Goal: Information Seeking & Learning: Learn about a topic

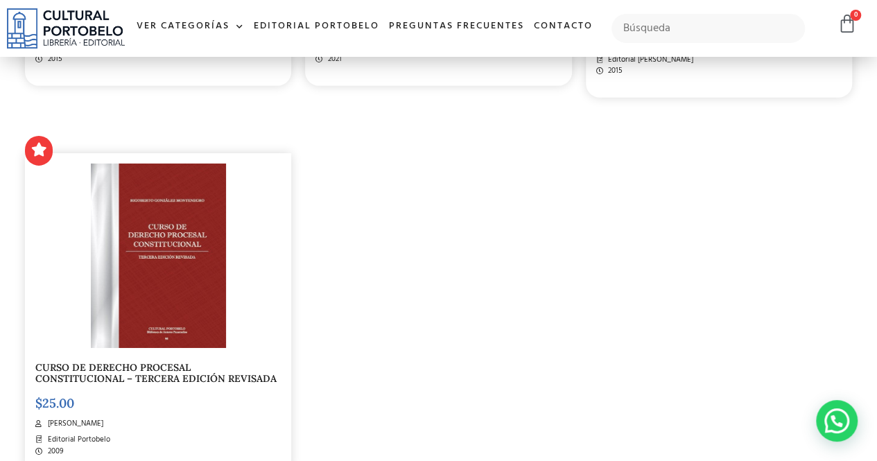
scroll to position [2224, 0]
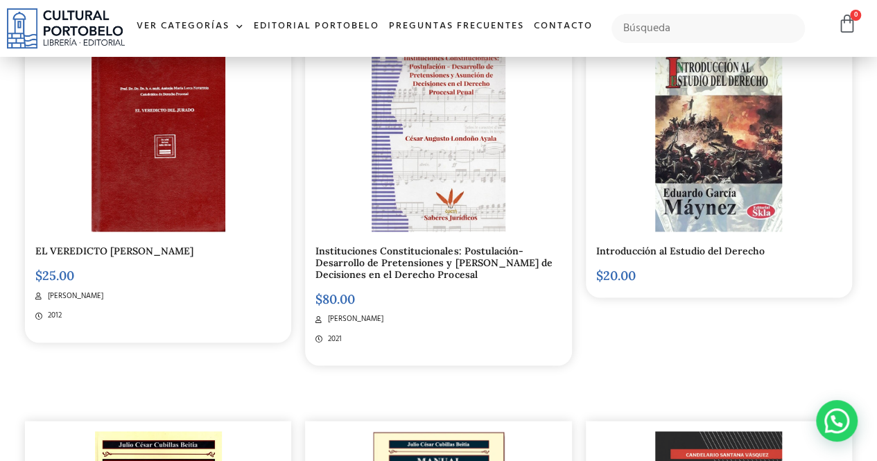
scroll to position [710, 0]
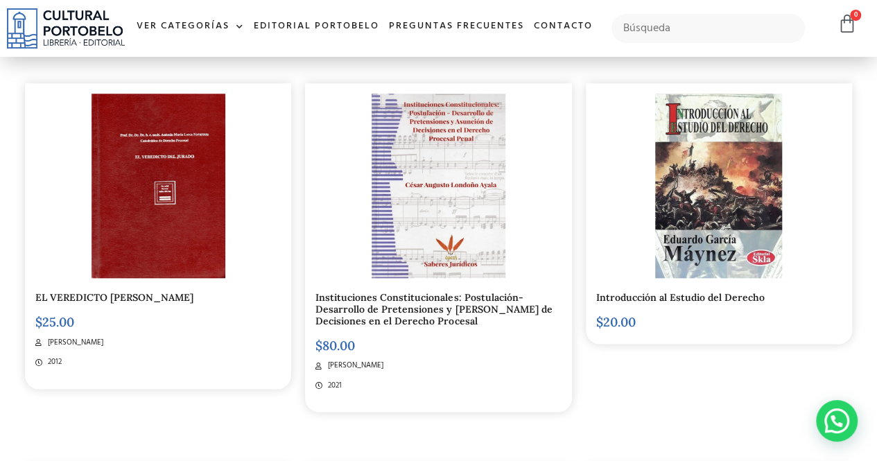
click at [779, 367] on div "Introducción al Estudio del Derecho $ 20.00" at bounding box center [719, 227] width 280 height 384
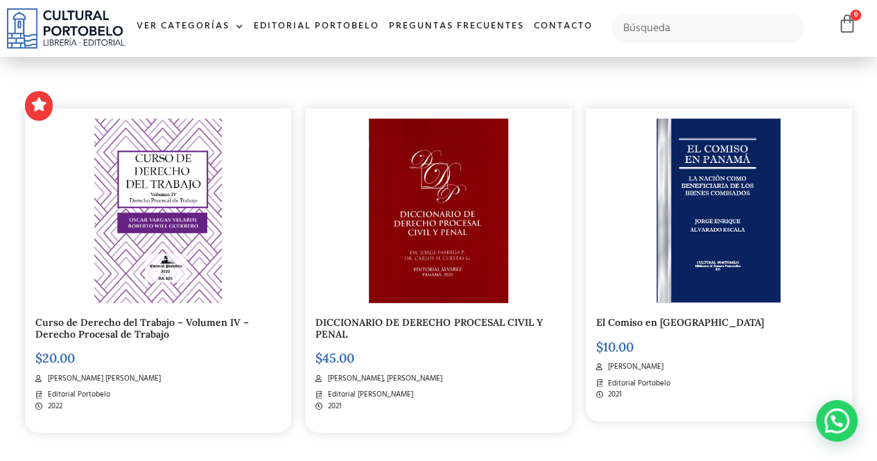
scroll to position [336, 0]
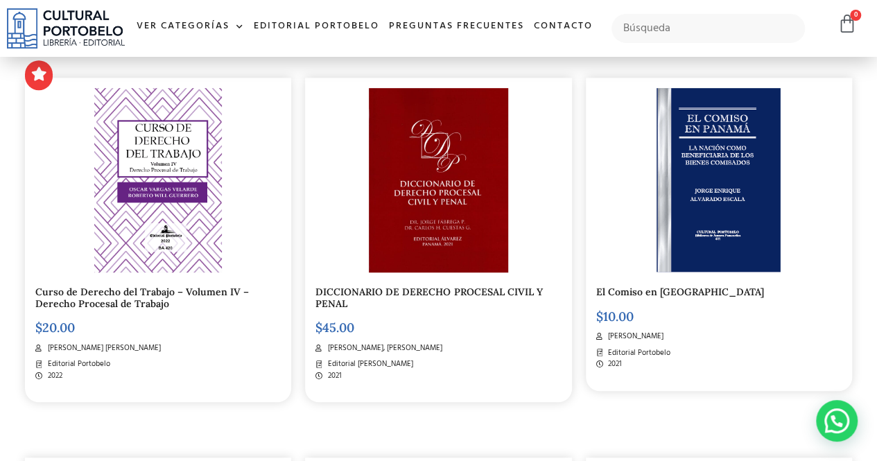
click at [399, 241] on img at bounding box center [438, 180] width 139 height 184
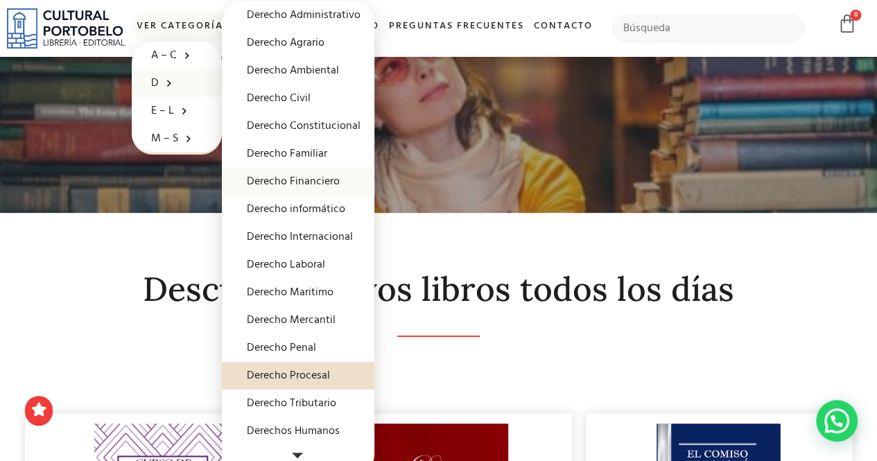
click at [307, 184] on link "Derecho Financiero" at bounding box center [298, 182] width 153 height 28
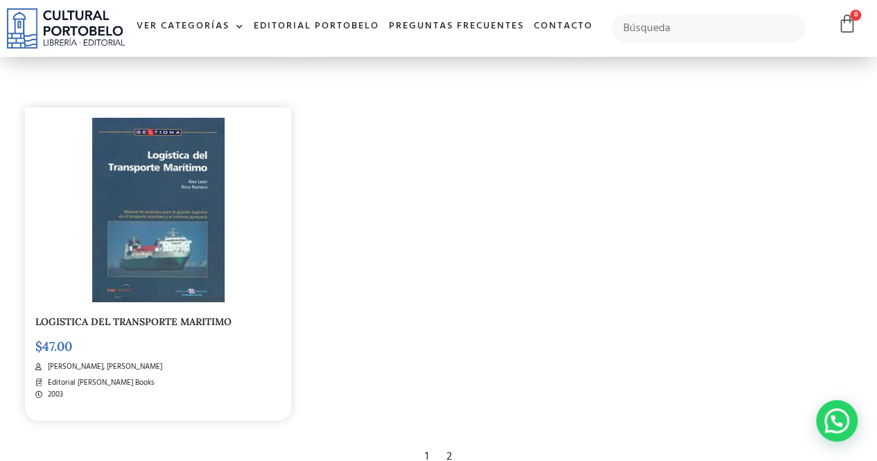
scroll to position [2205, 0]
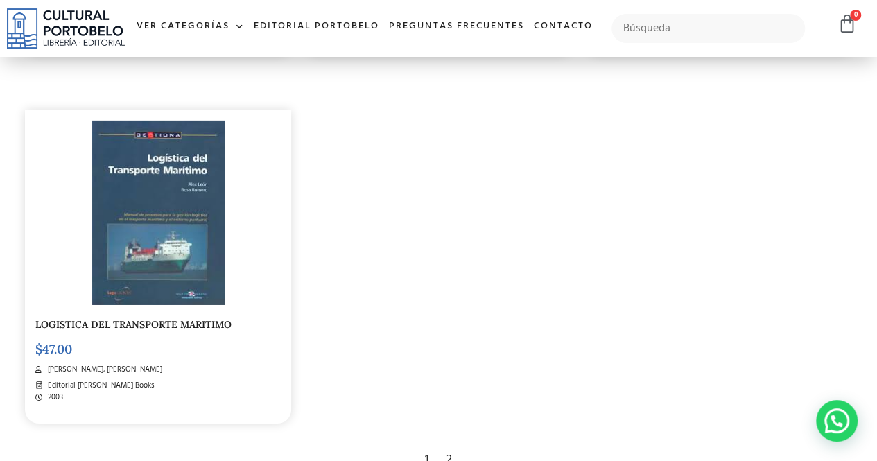
click at [449, 445] on div "2" at bounding box center [449, 460] width 19 height 31
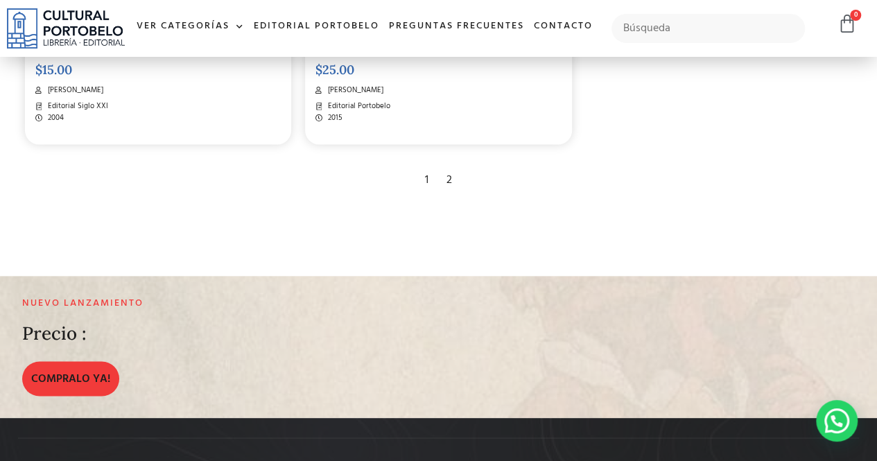
scroll to position [954, 0]
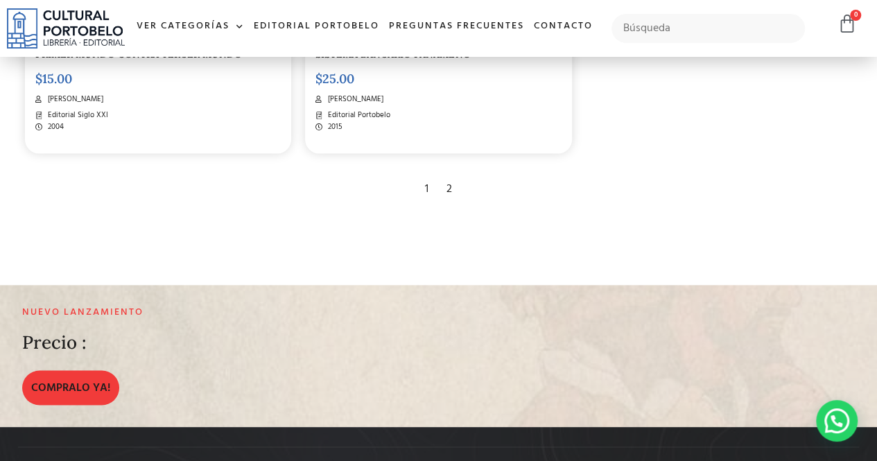
click at [429, 189] on div "1" at bounding box center [426, 189] width 17 height 31
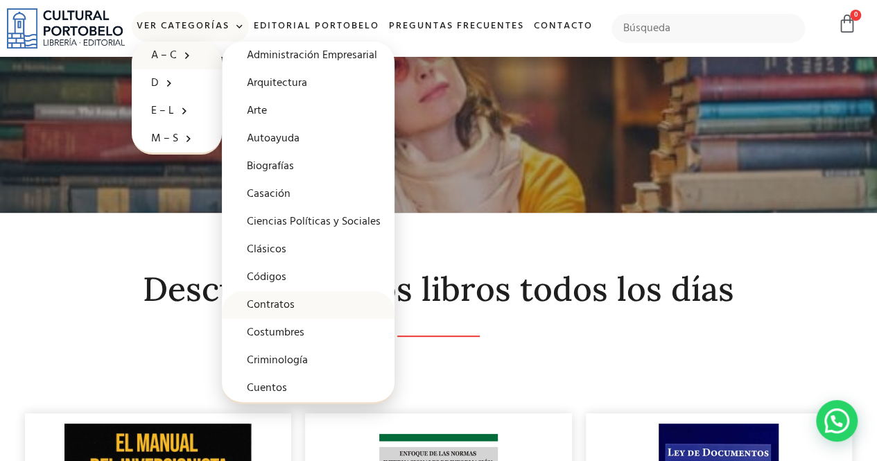
click at [291, 303] on link "Contratos" at bounding box center [308, 305] width 173 height 28
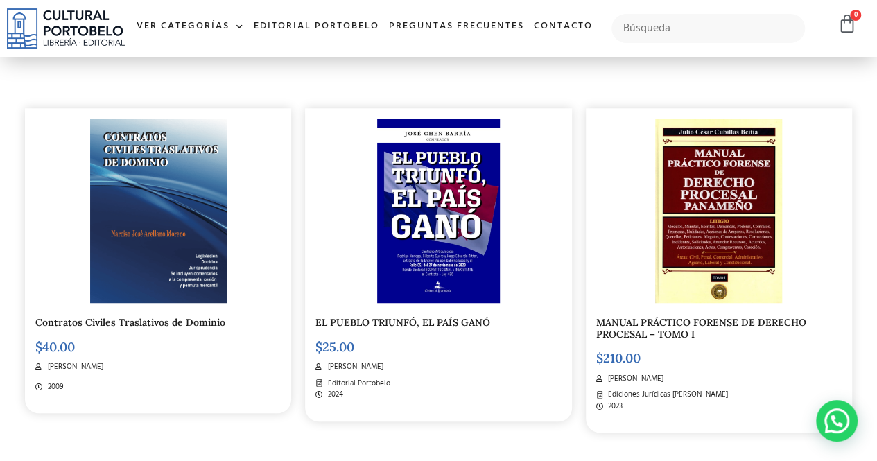
scroll to position [313, 0]
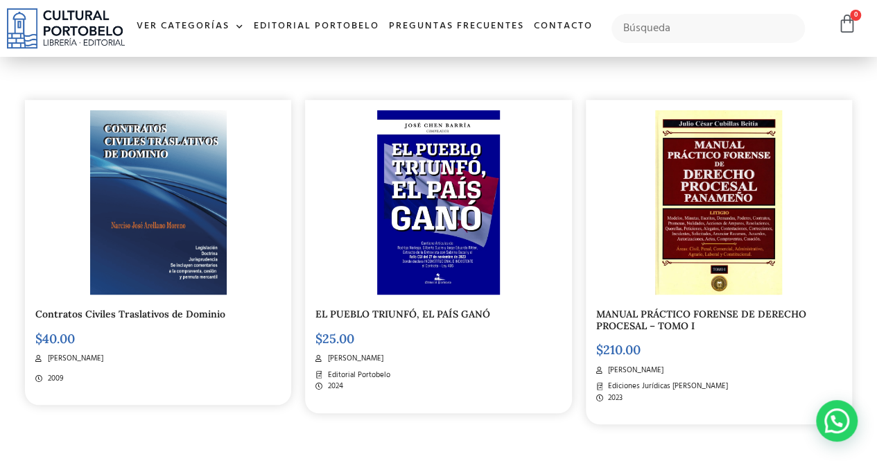
click at [428, 244] on img at bounding box center [438, 202] width 122 height 184
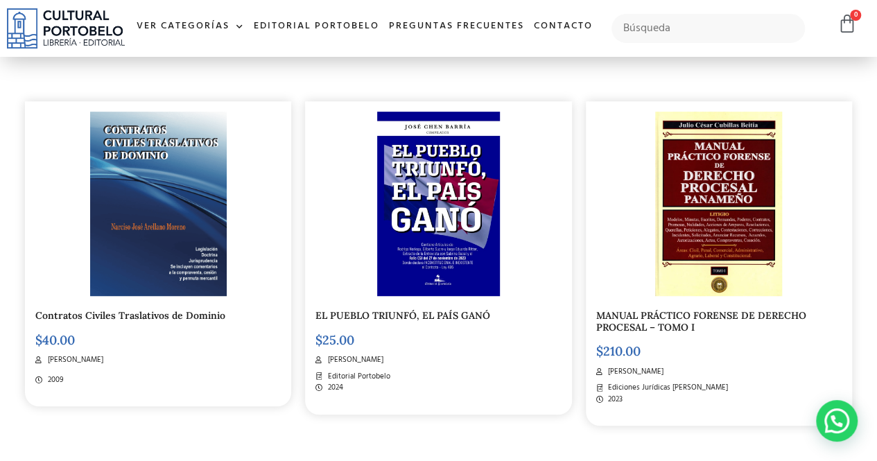
scroll to position [0, 0]
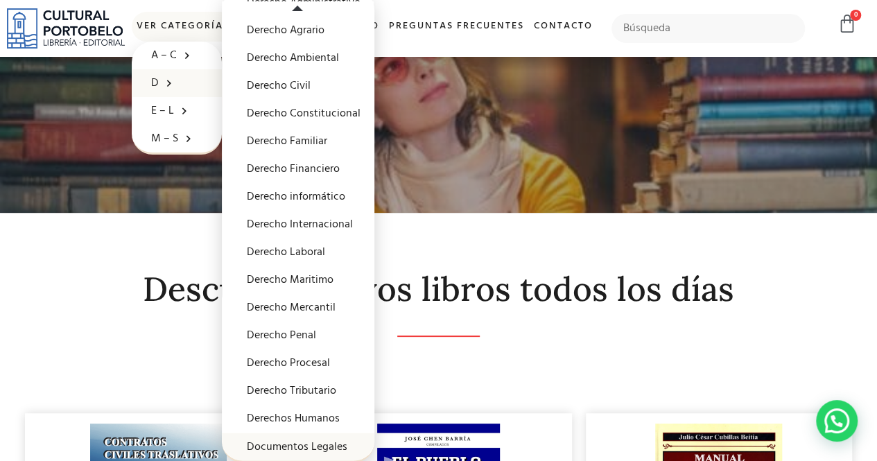
click at [329, 454] on link "Documentos Legales" at bounding box center [298, 447] width 153 height 28
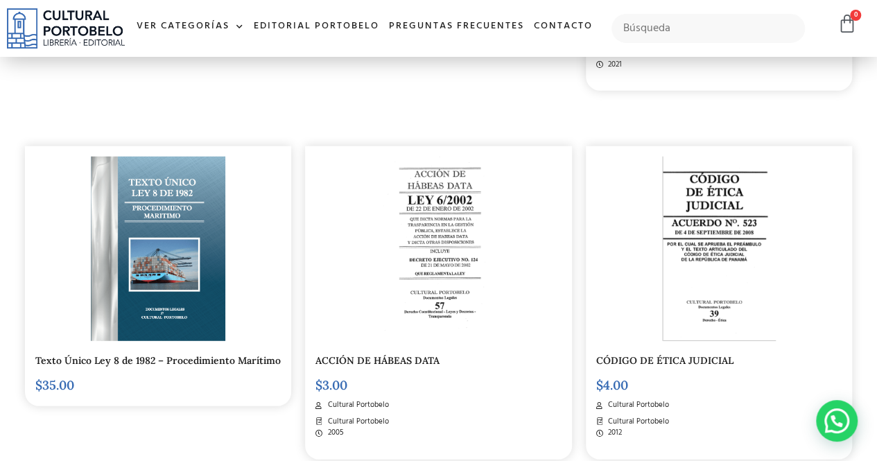
scroll to position [1690, 0]
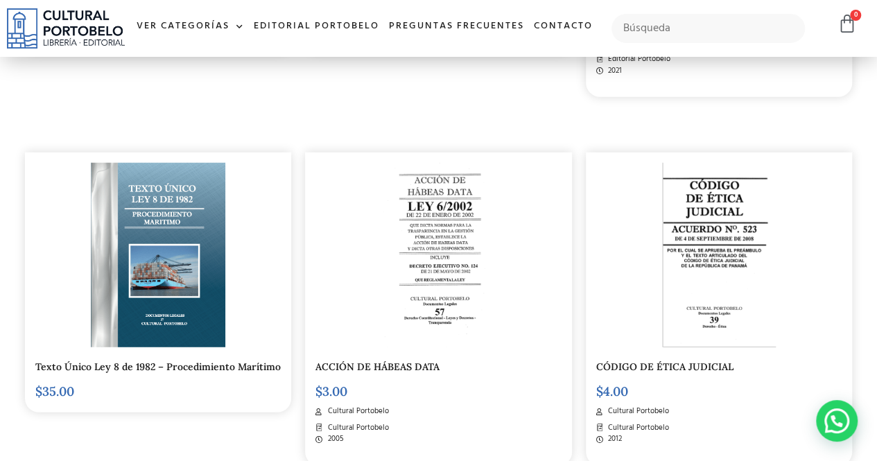
click at [168, 261] on img at bounding box center [158, 255] width 135 height 184
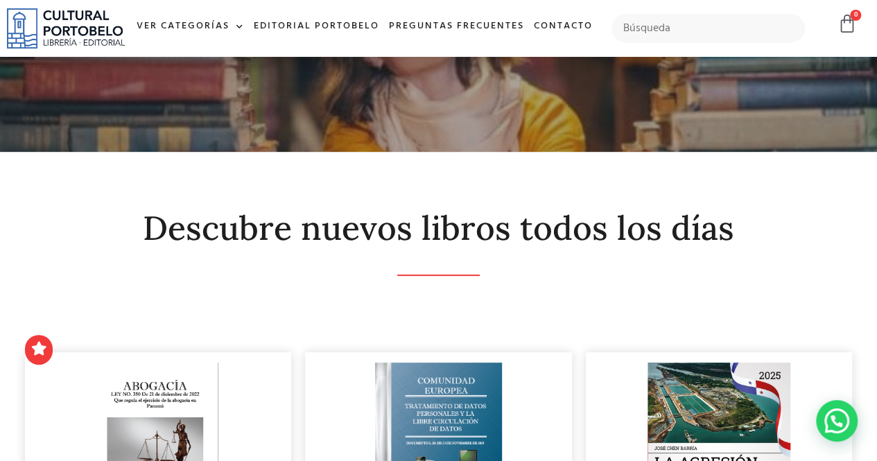
scroll to position [0, 0]
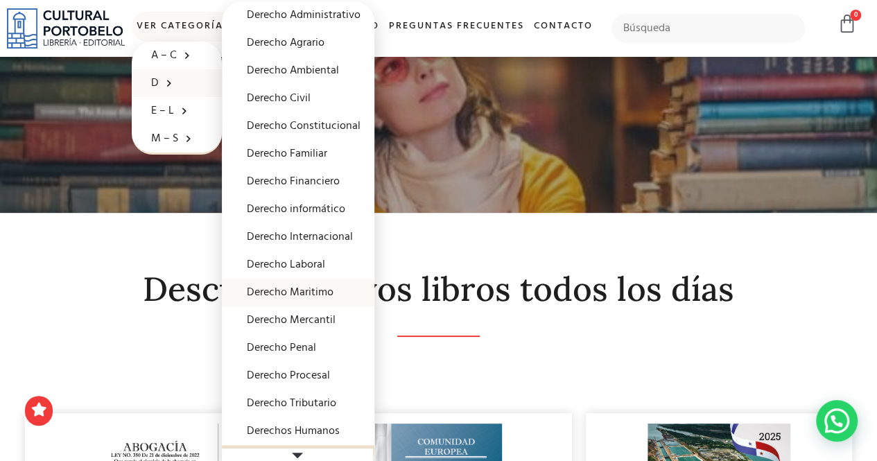
click at [329, 291] on link "Derecho Maritimo" at bounding box center [298, 293] width 153 height 28
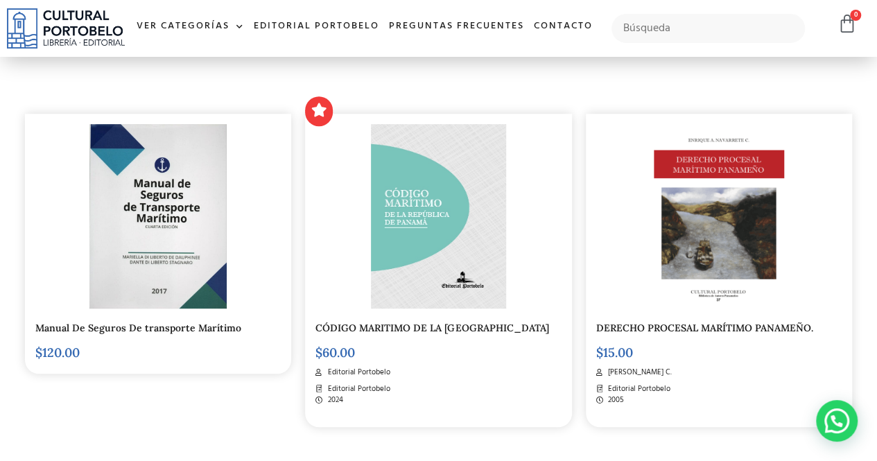
scroll to position [312, 0]
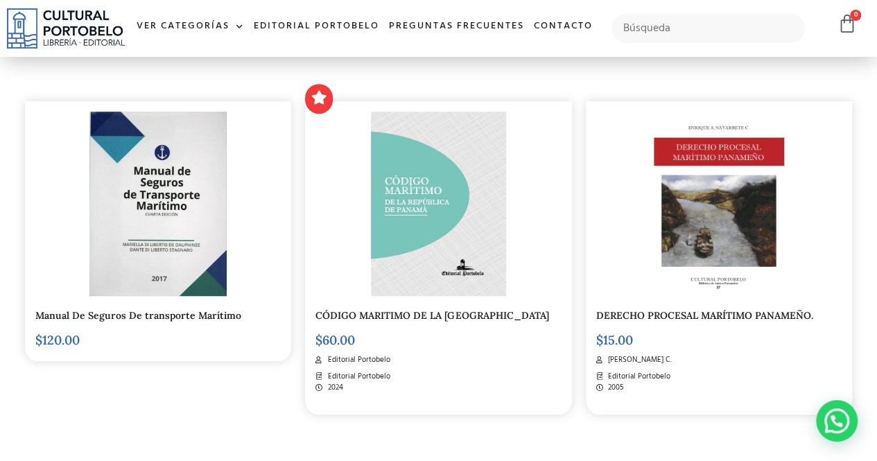
click at [361, 273] on div at bounding box center [438, 204] width 245 height 184
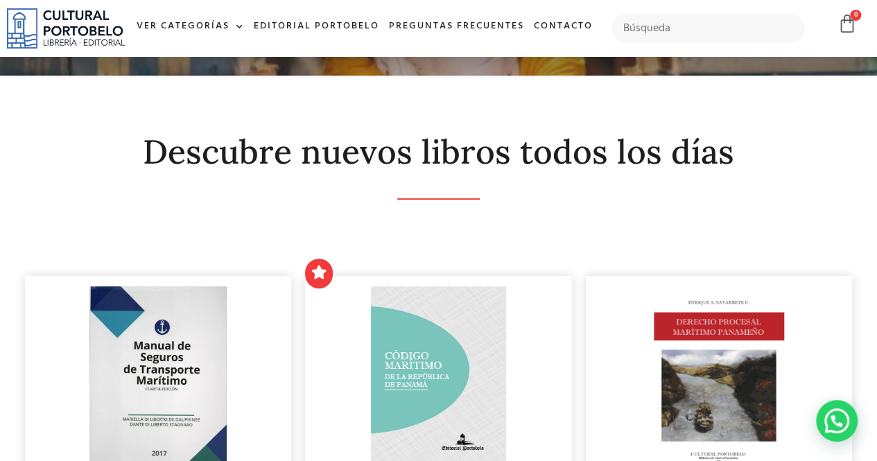
scroll to position [0, 0]
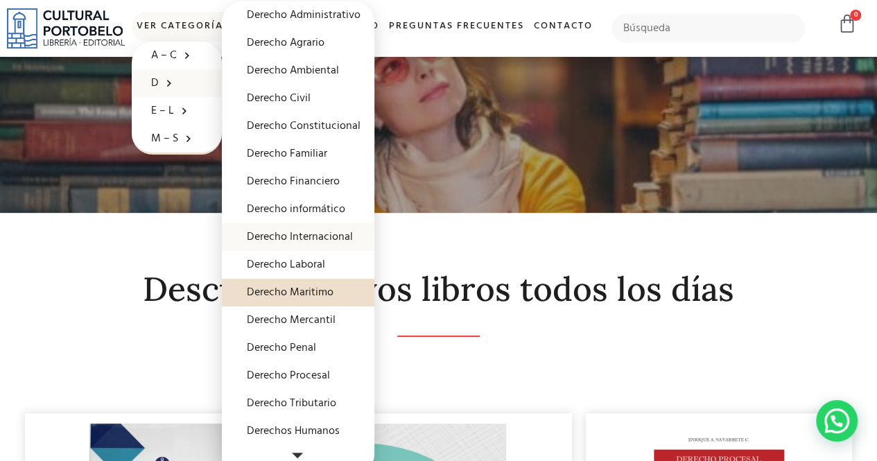
click at [335, 234] on link "Derecho Internacional" at bounding box center [298, 237] width 153 height 28
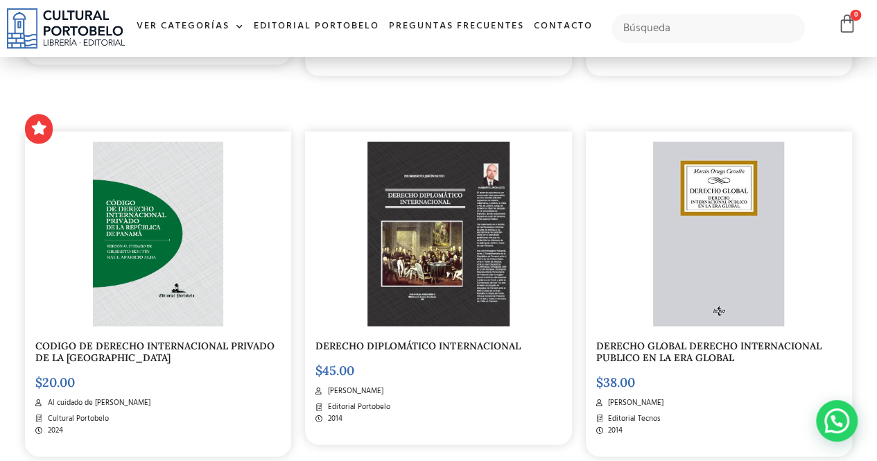
scroll to position [1406, 0]
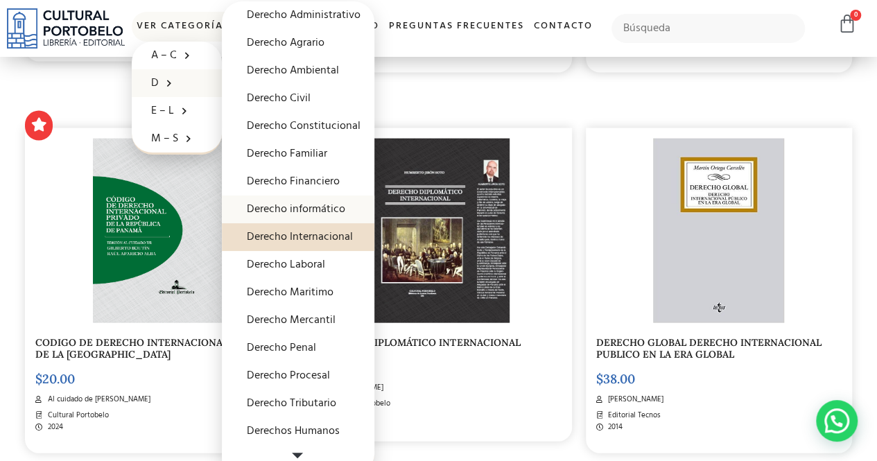
click at [338, 202] on link "Derecho informático" at bounding box center [298, 210] width 153 height 28
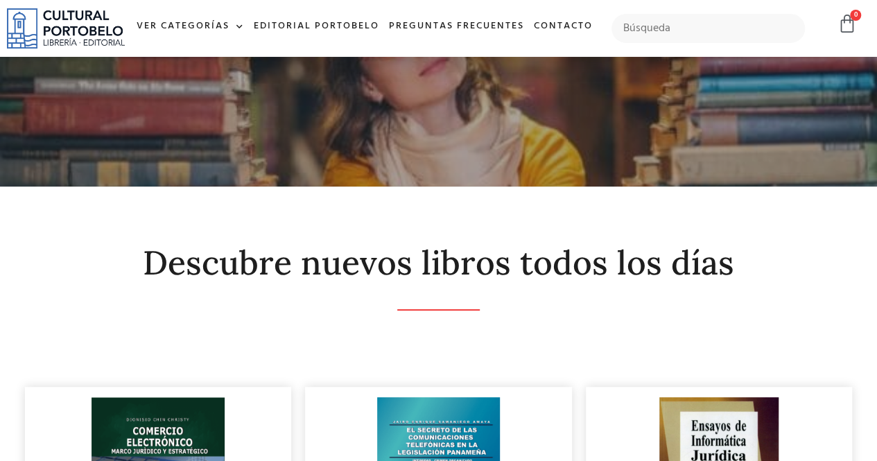
scroll to position [18, 0]
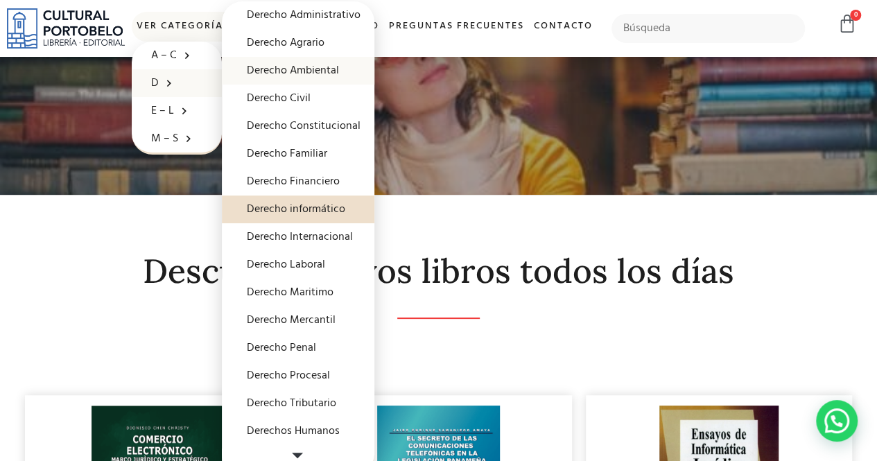
click at [329, 70] on link "Derecho Ambiental" at bounding box center [298, 71] width 153 height 28
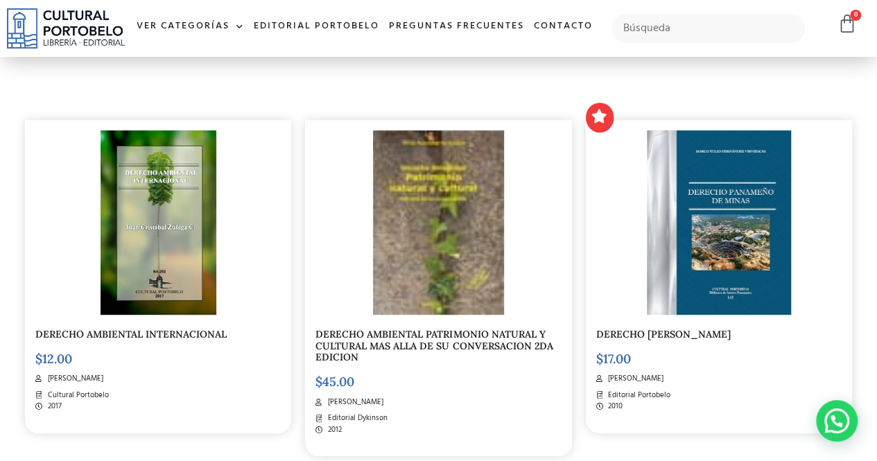
scroll to position [288, 0]
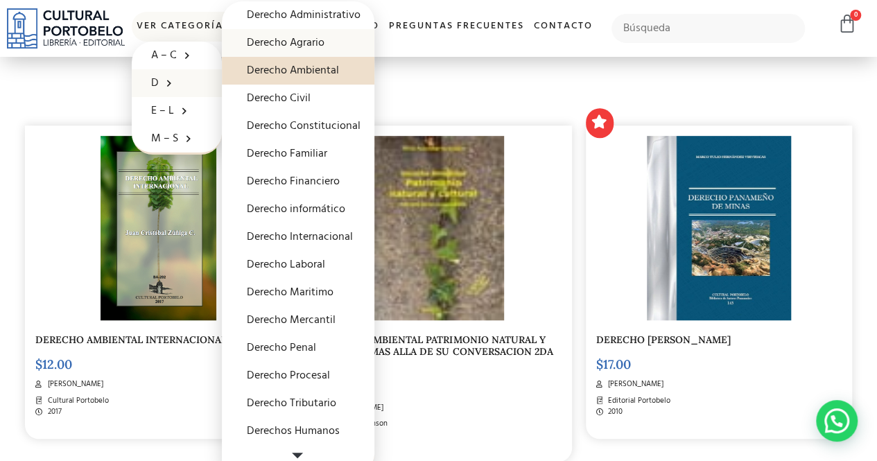
click at [330, 35] on link "Derecho Agrario" at bounding box center [298, 43] width 153 height 28
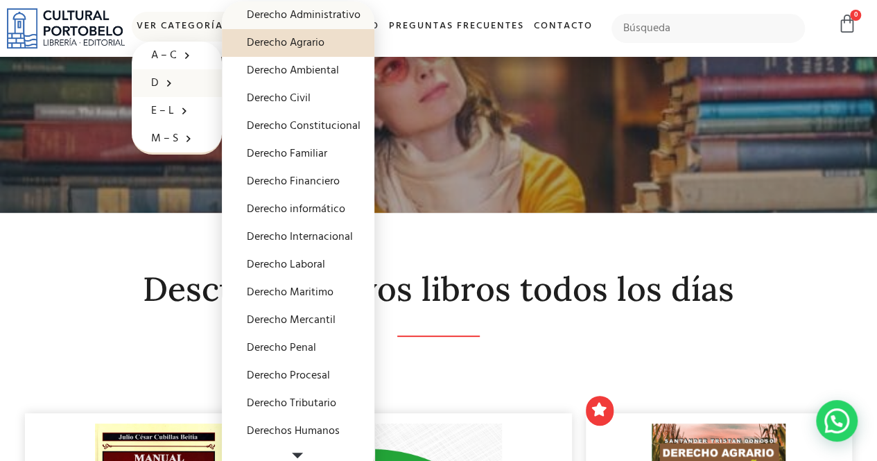
click at [309, 17] on link "Derecho Administrativo" at bounding box center [298, 15] width 153 height 28
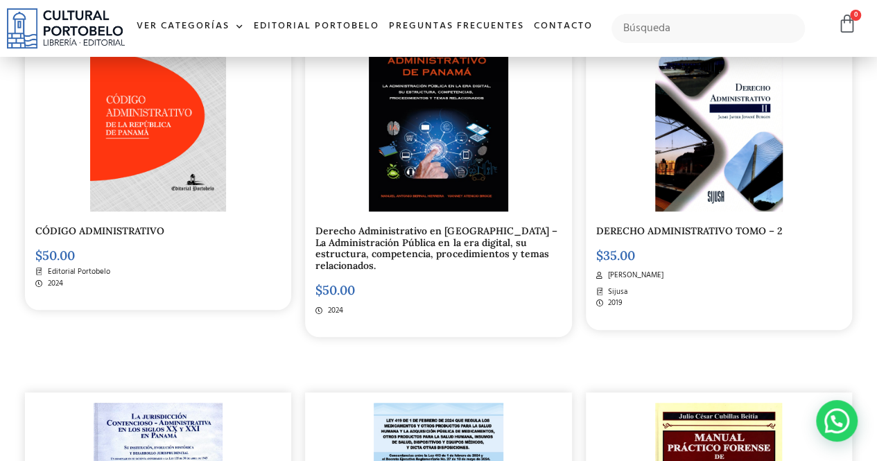
scroll to position [129, 0]
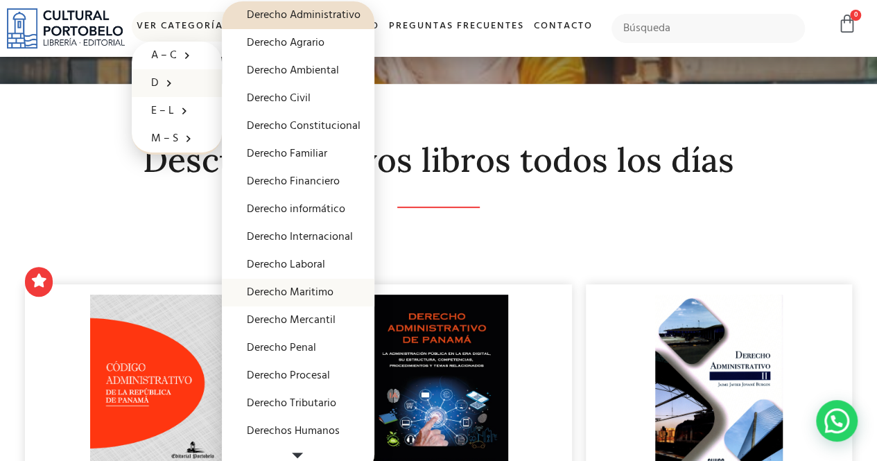
click at [336, 292] on link "Derecho Maritimo" at bounding box center [298, 293] width 153 height 28
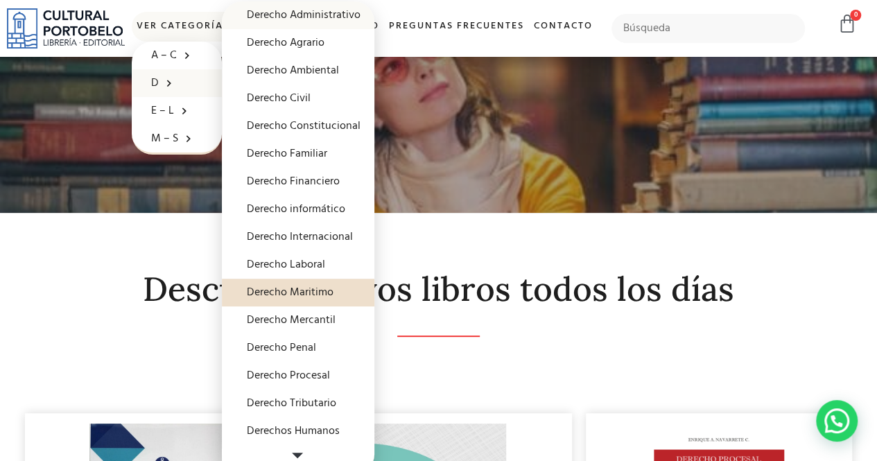
click at [337, 13] on link "Derecho Administrativo" at bounding box center [298, 15] width 153 height 28
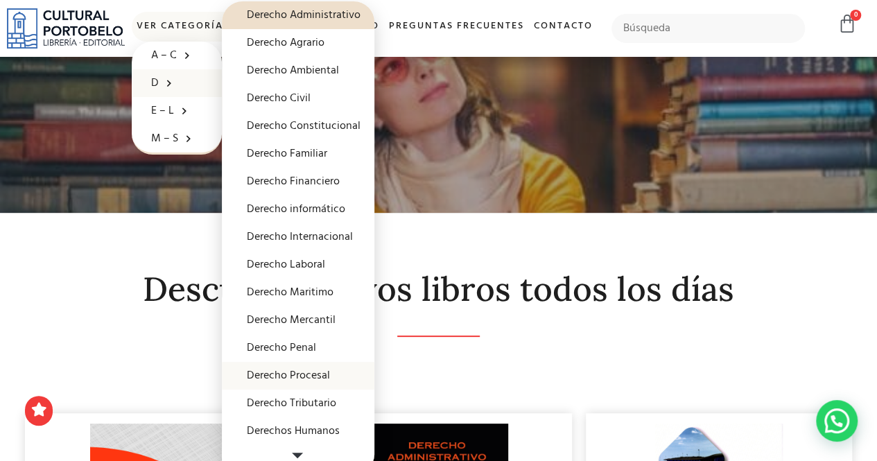
click at [300, 370] on link "Derecho Procesal" at bounding box center [298, 376] width 153 height 28
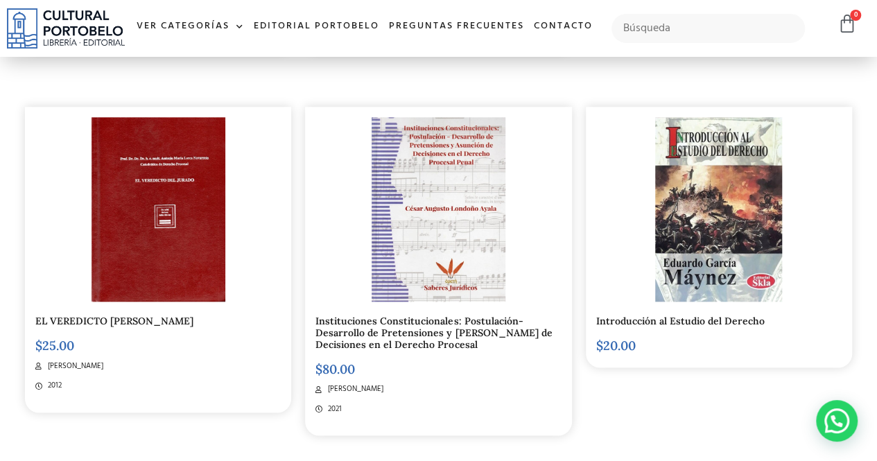
scroll to position [697, 0]
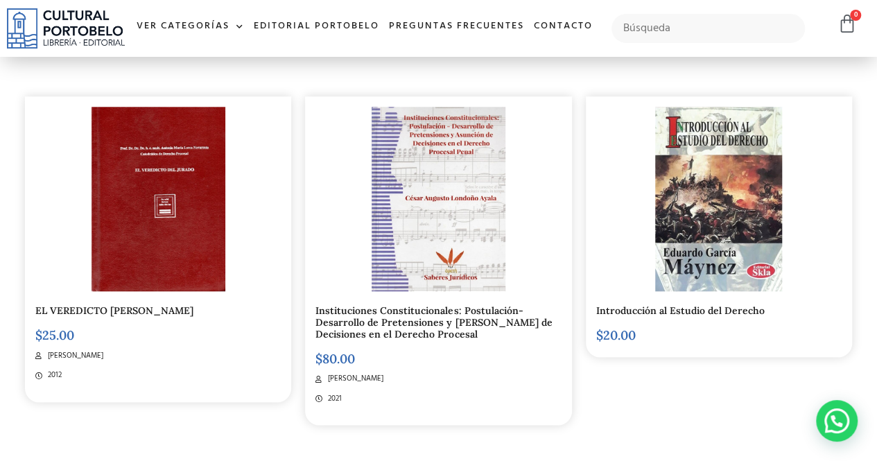
click at [223, 198] on img at bounding box center [159, 199] width 134 height 184
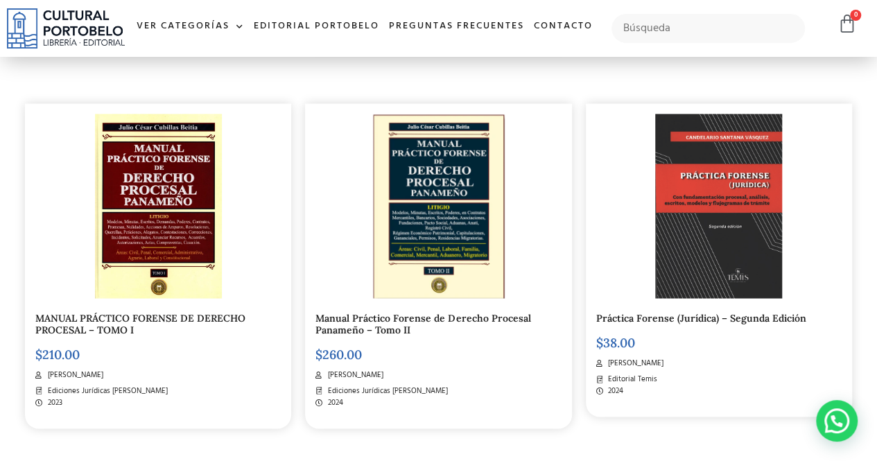
scroll to position [1104, 0]
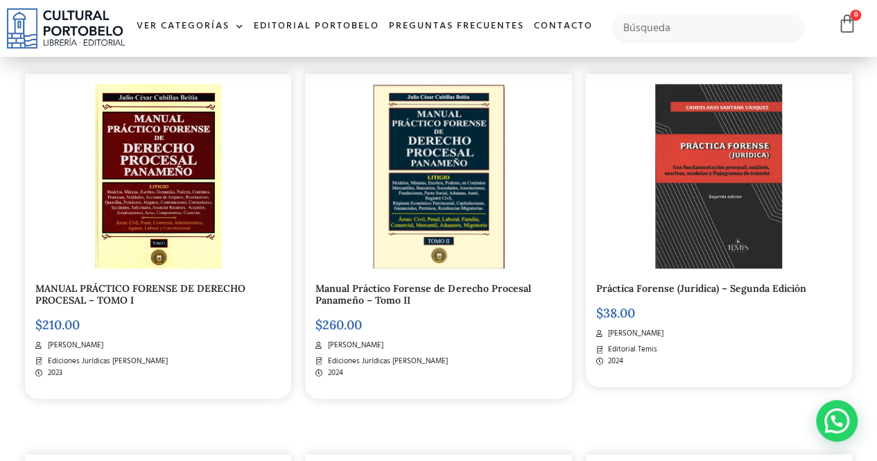
click at [135, 299] on h5 "MANUAL PRÁCTICO FORENSE DE DERECHO PROCESAL – TOMO I" at bounding box center [157, 294] width 245 height 24
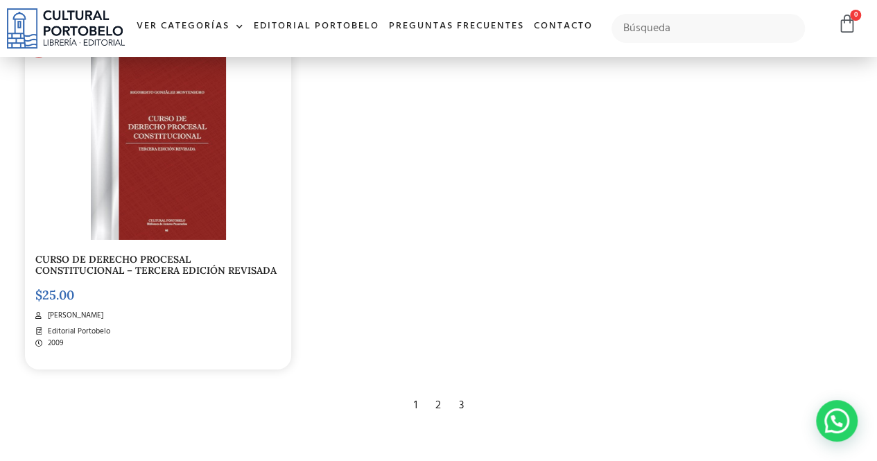
scroll to position [2271, 0]
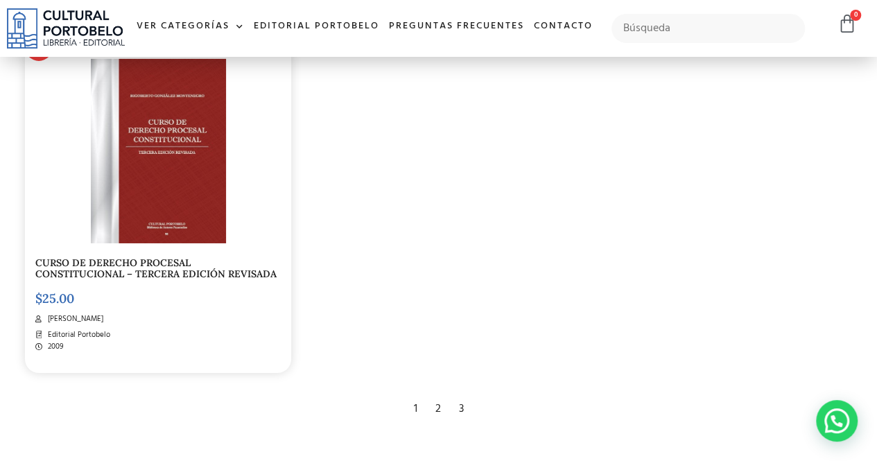
click at [462, 410] on div "3" at bounding box center [461, 409] width 19 height 31
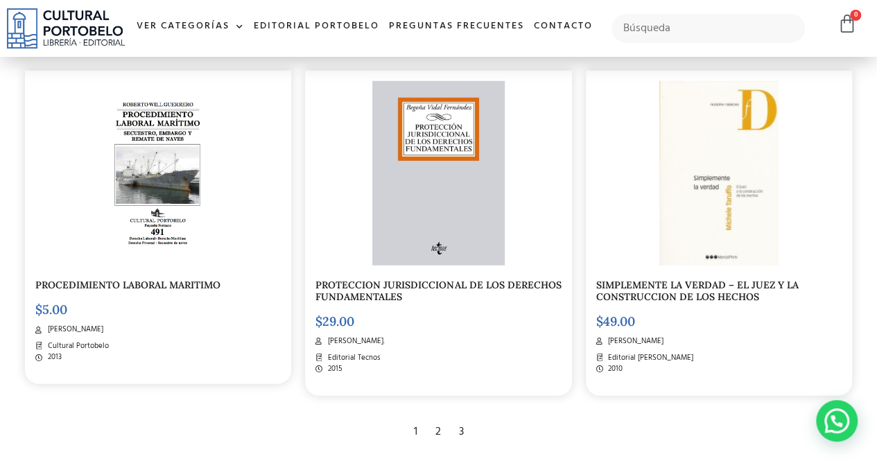
scroll to position [1843, 0]
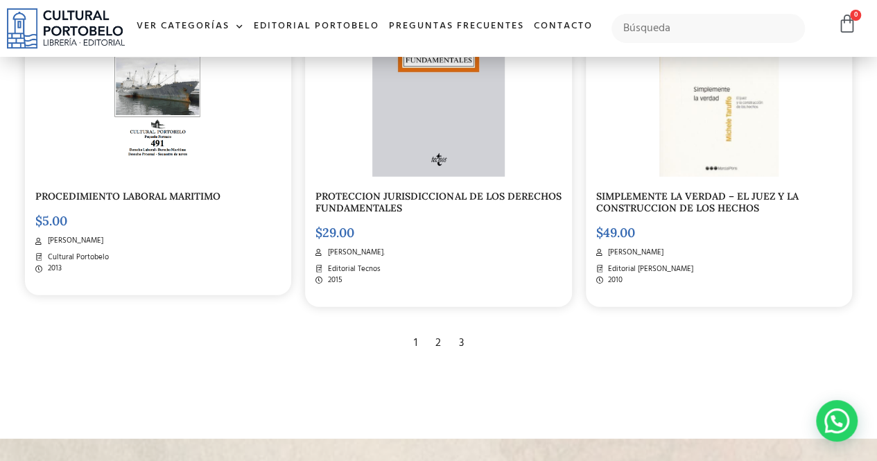
scroll to position [1962, 0]
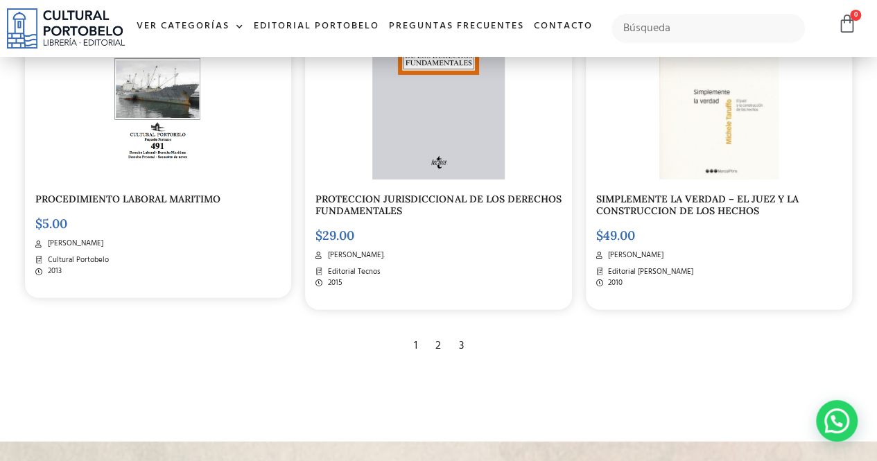
click at [441, 345] on div "2" at bounding box center [438, 346] width 19 height 31
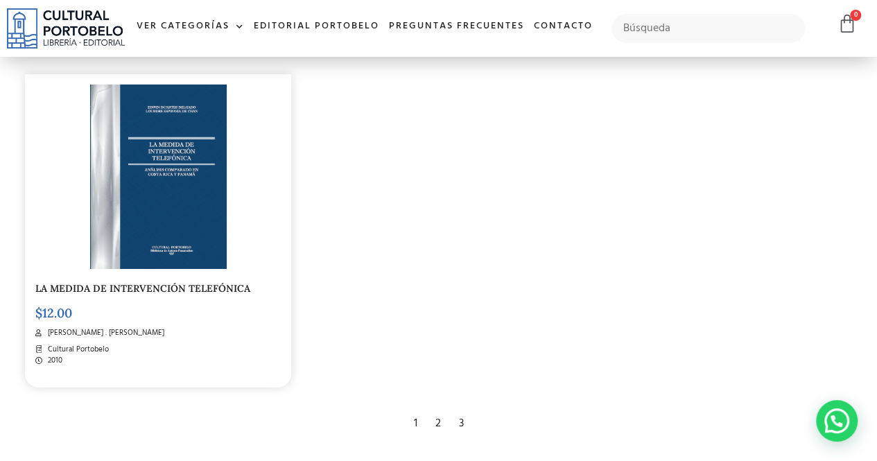
scroll to position [2272, 0]
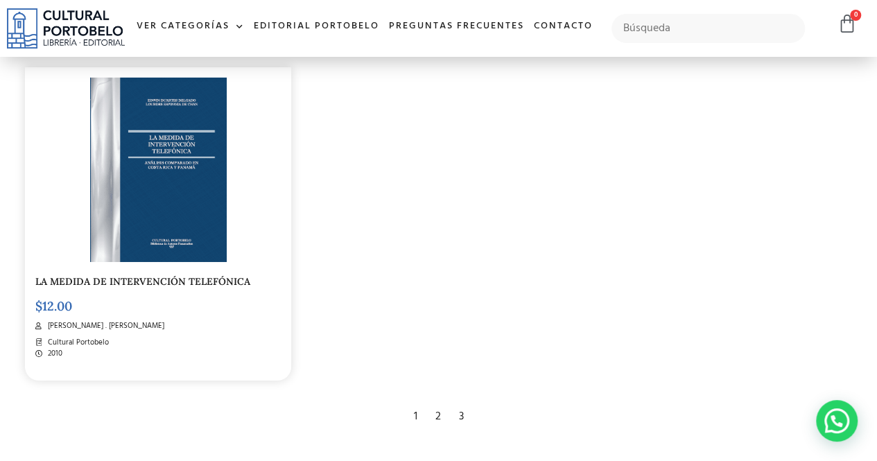
drag, startPoint x: 0, startPoint y: 0, endPoint x: 884, endPoint y: 336, distance: 945.1
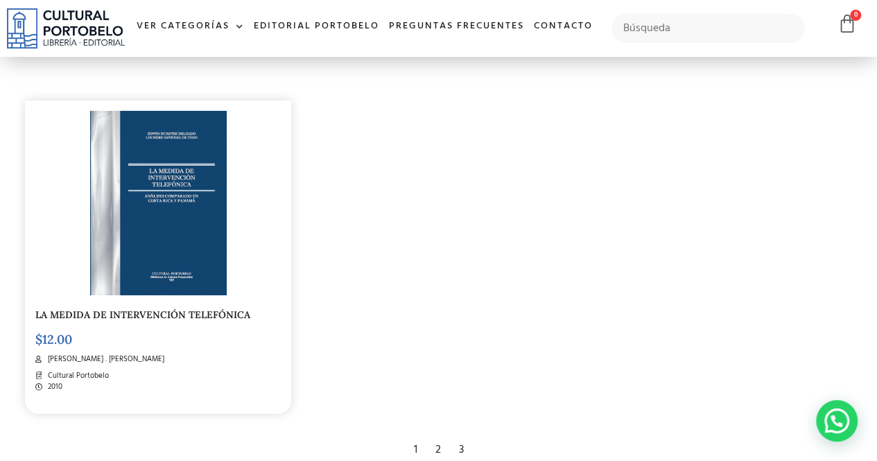
scroll to position [2234, 0]
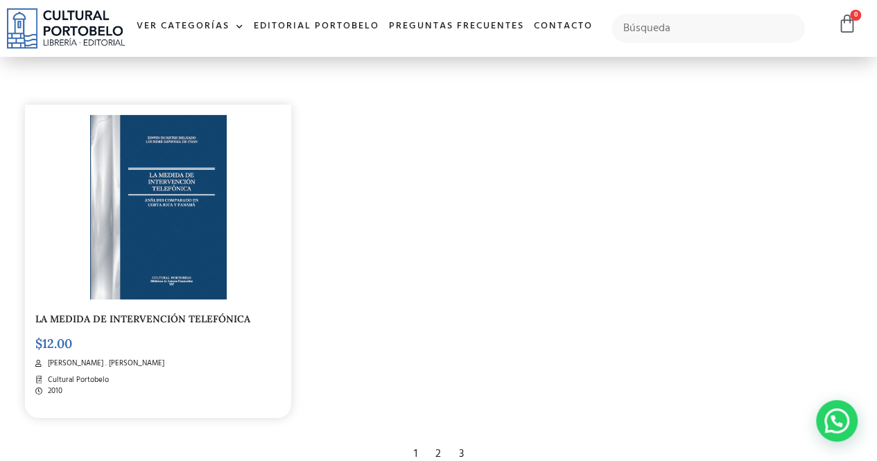
click at [413, 451] on div "1" at bounding box center [415, 454] width 17 height 31
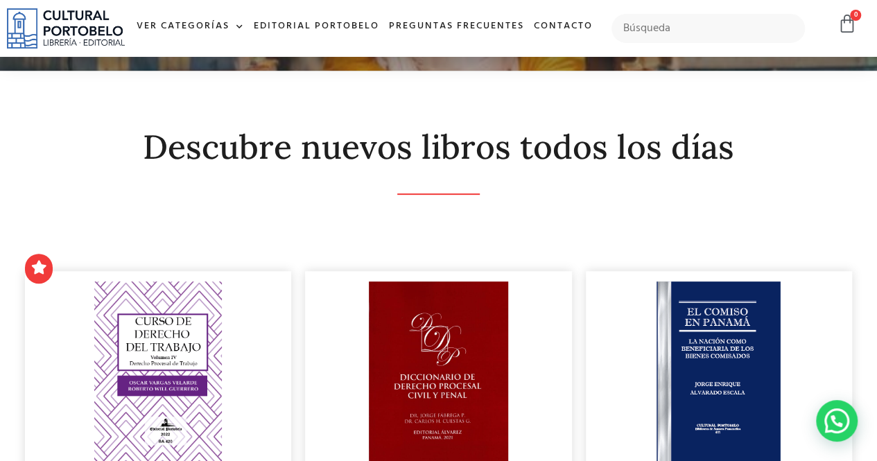
scroll to position [146, 0]
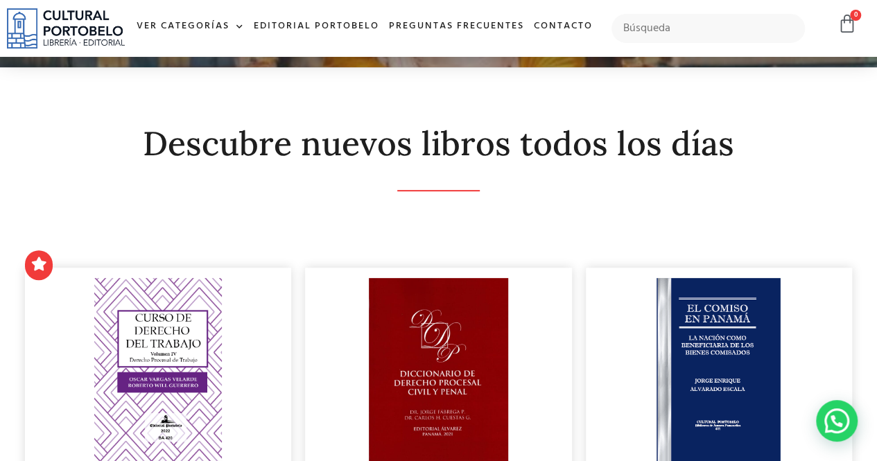
click at [111, 35] on img at bounding box center [66, 28] width 118 height 41
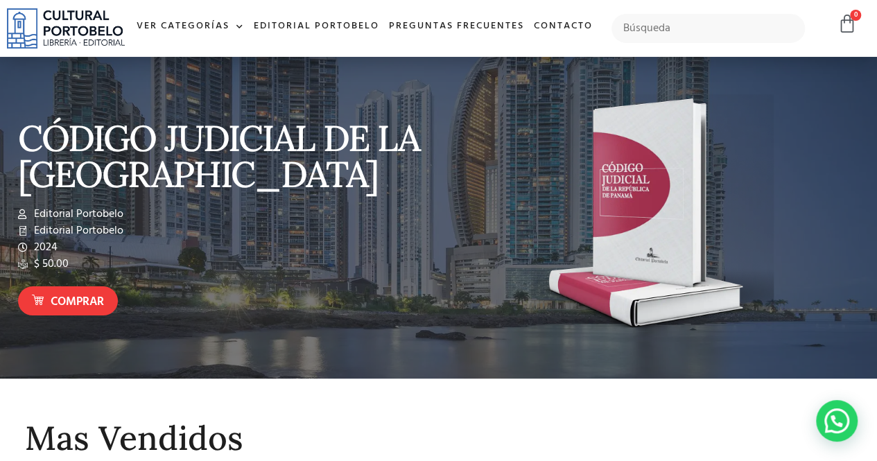
click at [63, 236] on span "Editorial Portobelo" at bounding box center [77, 231] width 93 height 17
click at [287, 259] on li "$ 50.00" at bounding box center [225, 264] width 414 height 17
click at [279, 153] on p "CÓDIGO JUDICIAL DE LA REPÚBLICA DE PANAMÁ" at bounding box center [225, 156] width 414 height 72
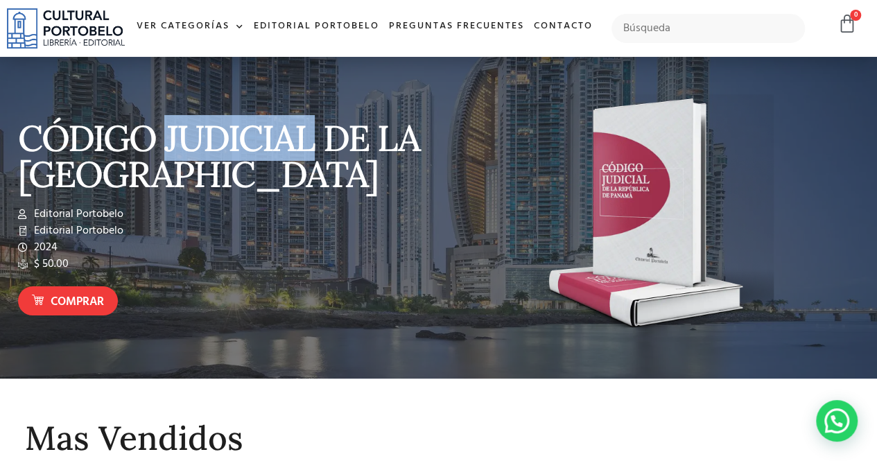
click at [279, 153] on p "CÓDIGO JUDICIAL DE LA REPÚBLICA DE PANAMÁ" at bounding box center [225, 156] width 414 height 72
click at [359, 24] on link "Editorial Portobelo" at bounding box center [316, 27] width 135 height 30
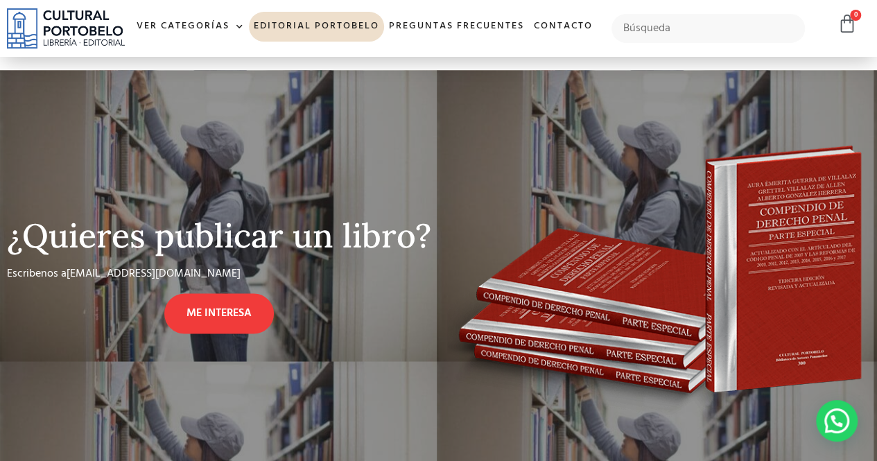
scroll to position [987, 0]
